Goal: Check status

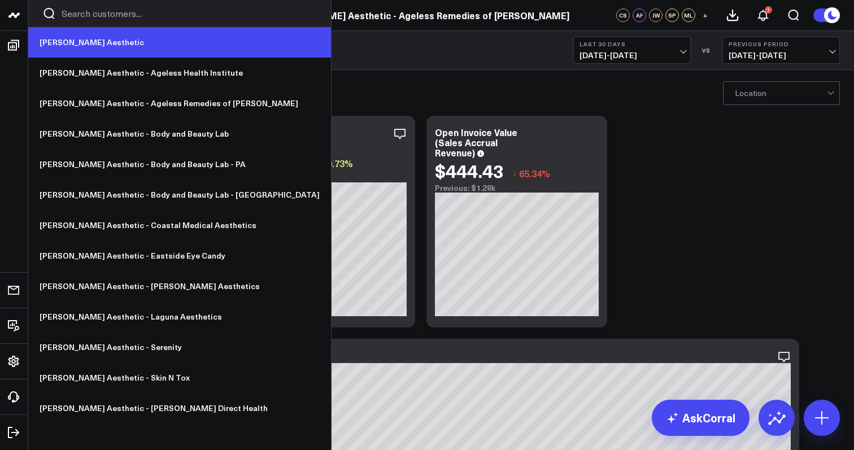
click at [55, 44] on link "[PERSON_NAME] Aesthetic" at bounding box center [179, 42] width 303 height 31
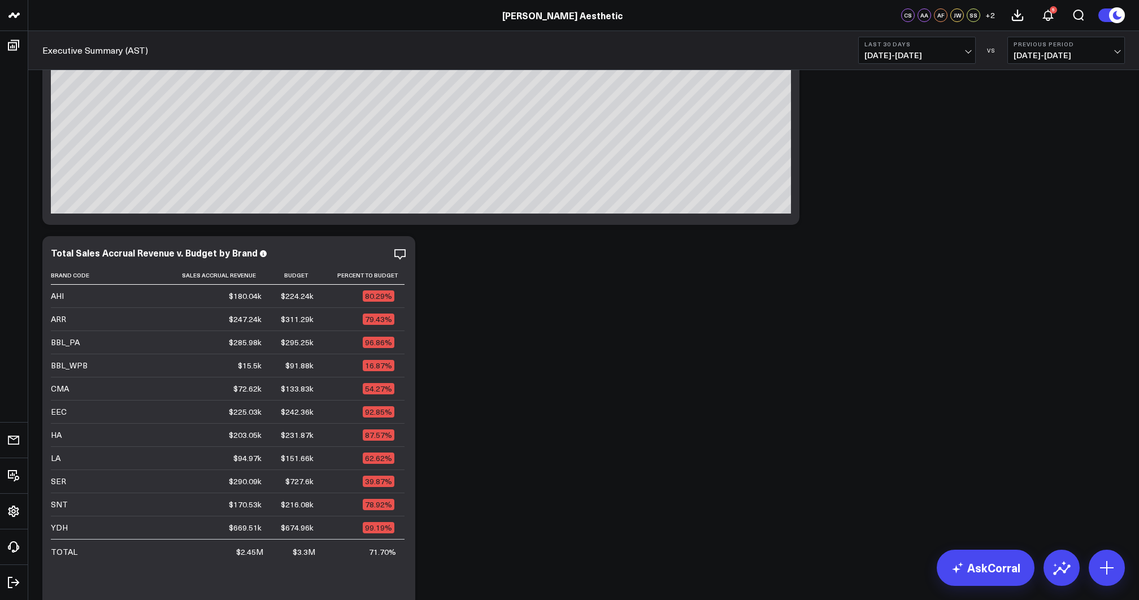
scroll to position [105, 0]
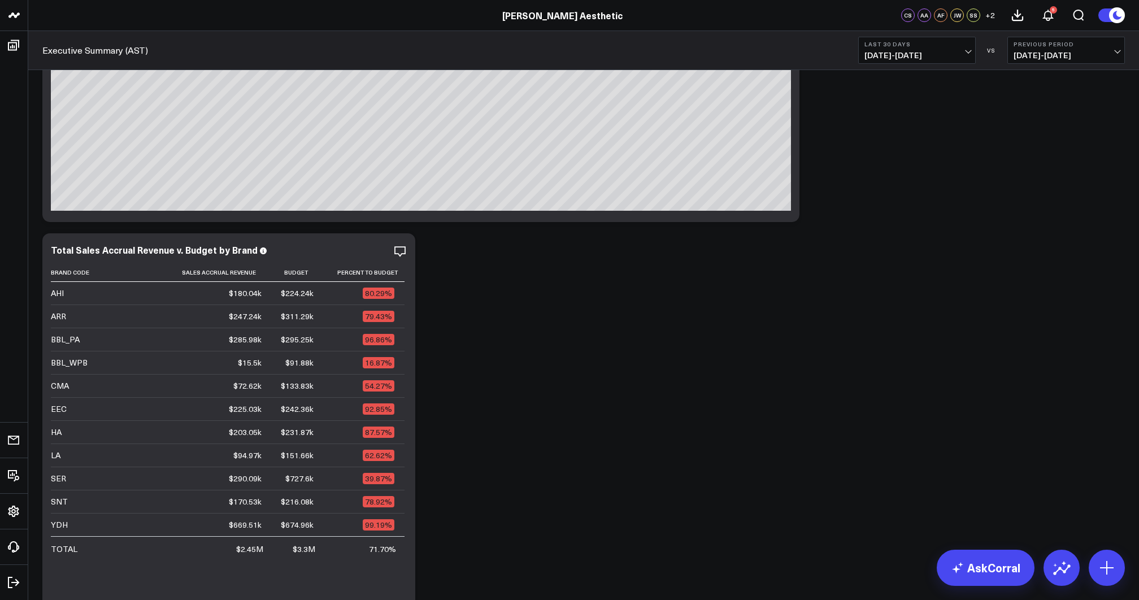
click at [938, 55] on span "[DATE] - [DATE]" at bounding box center [916, 55] width 105 height 9
click at [901, 97] on link "Last 7 Days" at bounding box center [917, 96] width 116 height 21
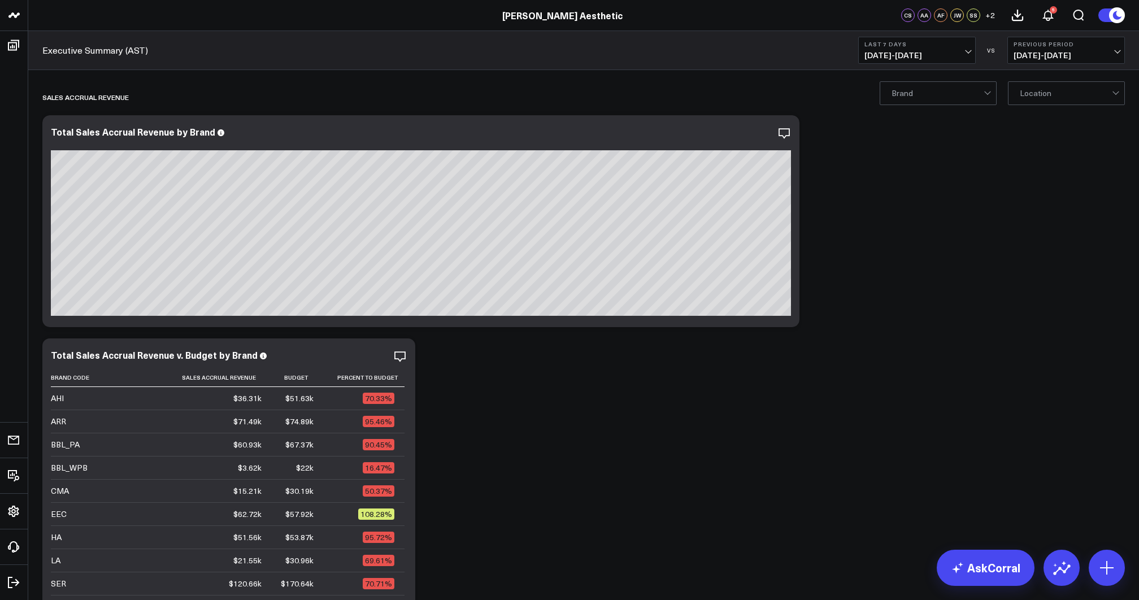
click at [912, 53] on span "[DATE] - [DATE]" at bounding box center [916, 55] width 105 height 9
click at [906, 122] on link "Last 30 Days" at bounding box center [917, 118] width 116 height 21
click at [927, 48] on button "Last 30 Days [DATE] - [DATE]" at bounding box center [917, 50] width 118 height 27
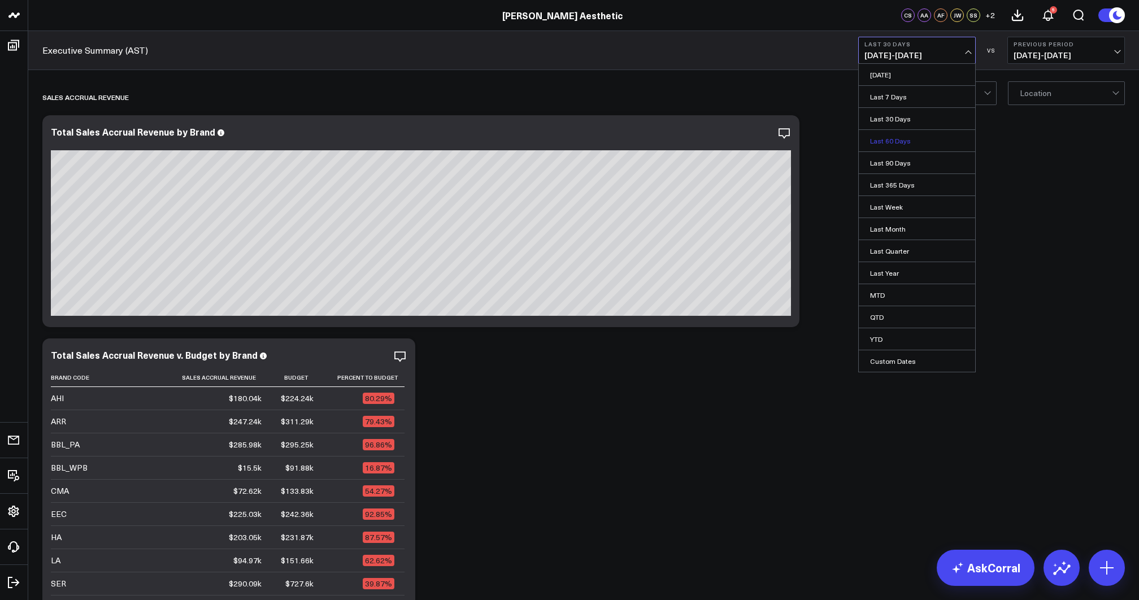
click at [891, 143] on link "Last 60 Days" at bounding box center [917, 140] width 116 height 21
click at [925, 55] on span "[DATE] - [DATE]" at bounding box center [916, 55] width 105 height 9
click at [919, 93] on link "Last 7 Days" at bounding box center [917, 96] width 116 height 21
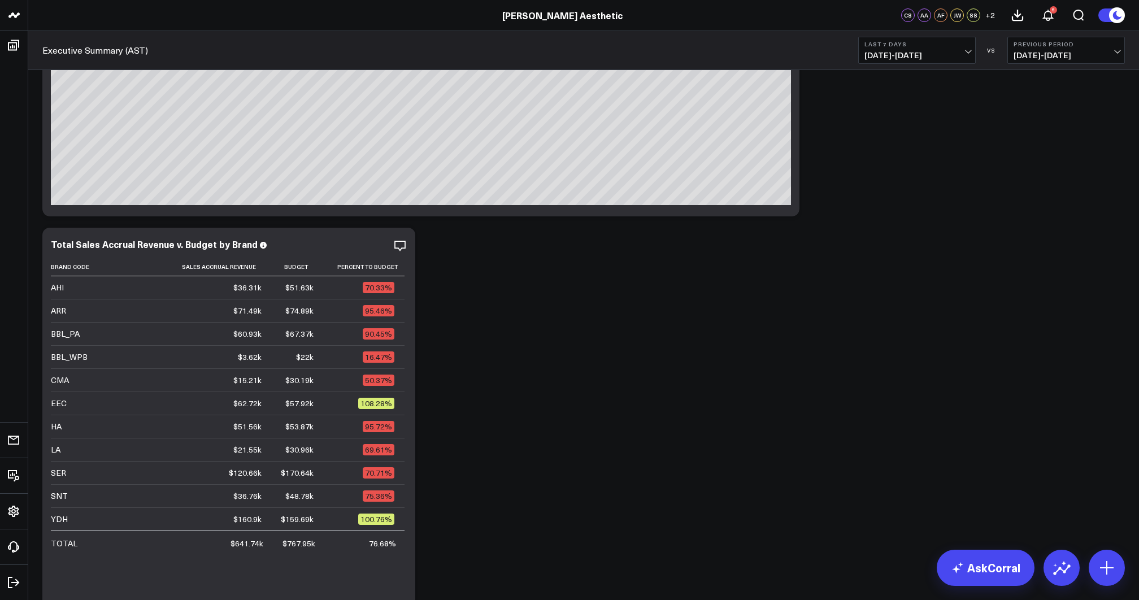
scroll to position [159, 0]
